Goal: Information Seeking & Learning: Learn about a topic

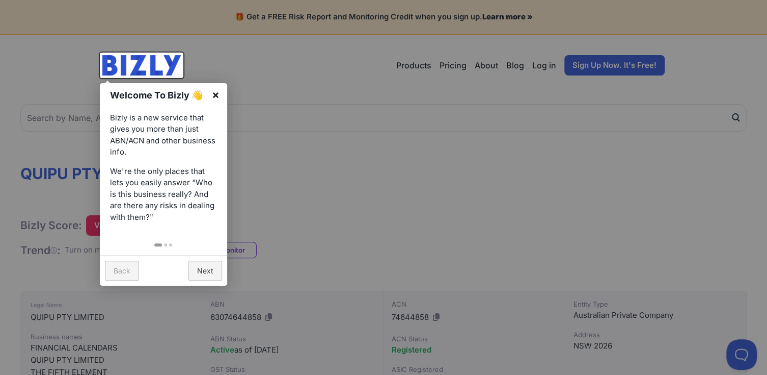
click at [216, 94] on link "×" at bounding box center [215, 94] width 23 height 23
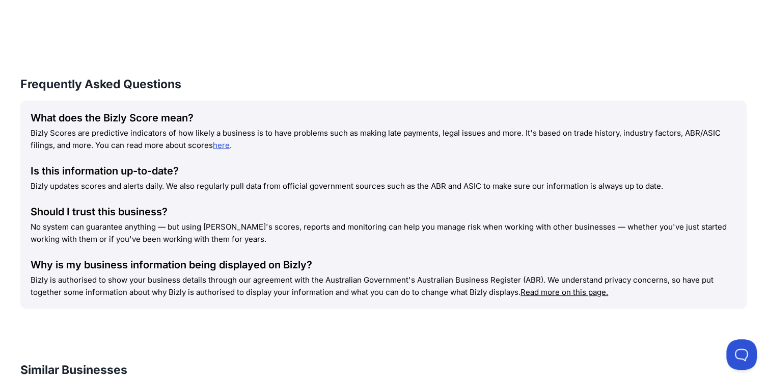
scroll to position [856, 0]
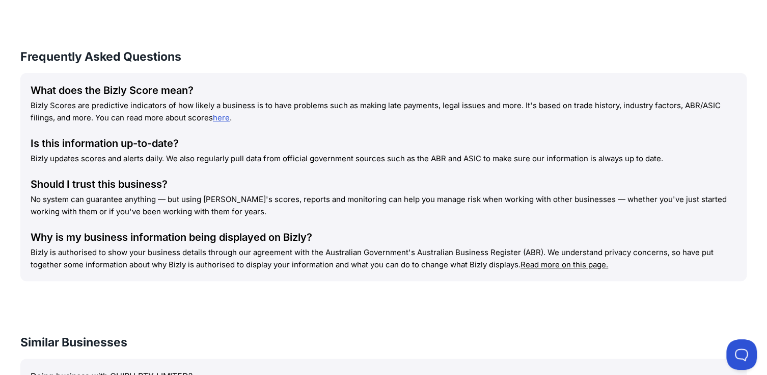
click at [223, 121] on link "here" at bounding box center [221, 118] width 17 height 10
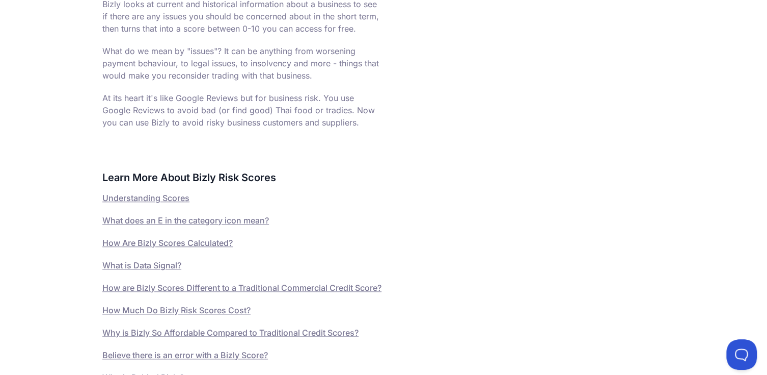
scroll to position [489, 0]
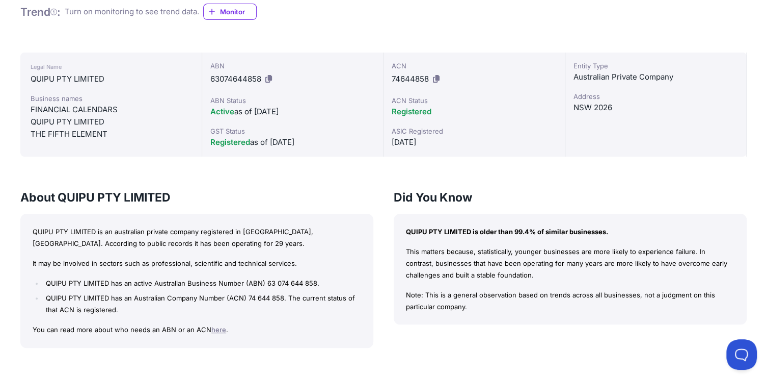
scroll to position [183, 0]
